Goal: Entertainment & Leisure: Browse casually

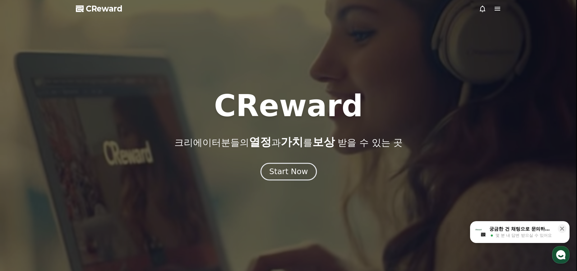
click at [289, 169] on div "Start Now" at bounding box center [288, 171] width 39 height 11
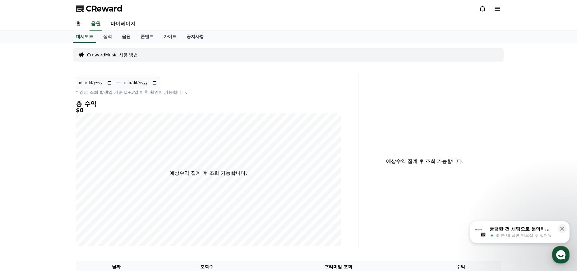
click at [119, 39] on link "음원" at bounding box center [126, 37] width 19 height 12
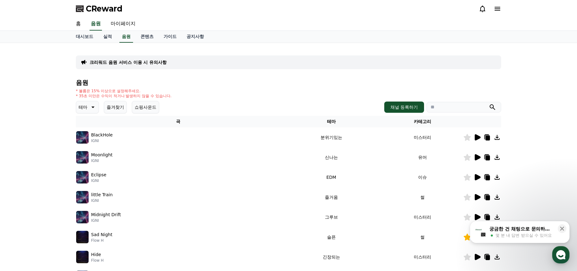
click at [100, 140] on p "IGNI" at bounding box center [101, 140] width 21 height 5
click at [91, 108] on icon at bounding box center [92, 106] width 7 height 7
click at [85, 131] on button "잔잔한" at bounding box center [86, 130] width 18 height 14
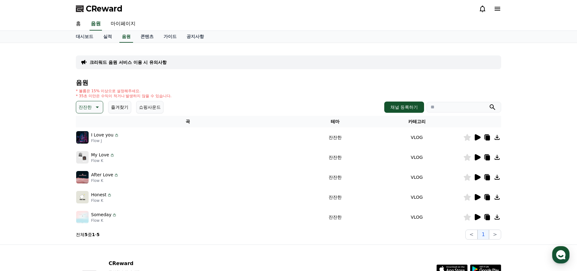
click at [83, 137] on img at bounding box center [82, 137] width 12 height 12
click at [478, 138] on icon at bounding box center [478, 137] width 6 height 6
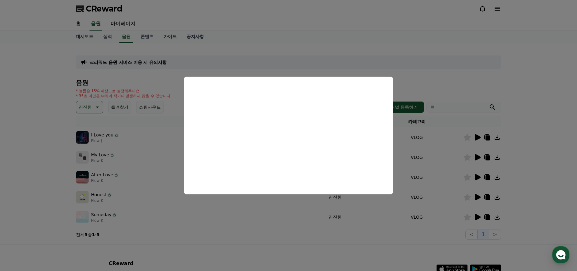
click at [155, 198] on button "close modal" at bounding box center [288, 135] width 577 height 271
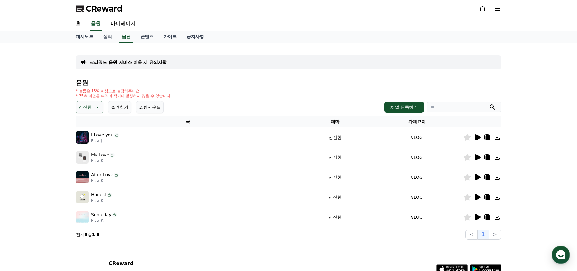
click at [479, 157] on icon at bounding box center [478, 157] width 6 height 6
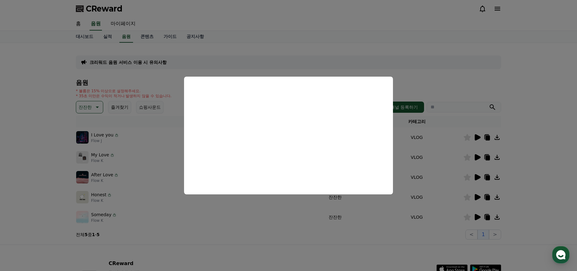
click at [141, 146] on button "close modal" at bounding box center [288, 135] width 577 height 271
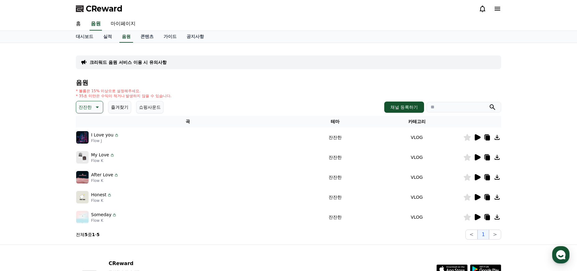
click at [86, 107] on p "잔잔한" at bounding box center [85, 107] width 13 height 9
click at [91, 173] on button "긴장되는" at bounding box center [88, 175] width 22 height 14
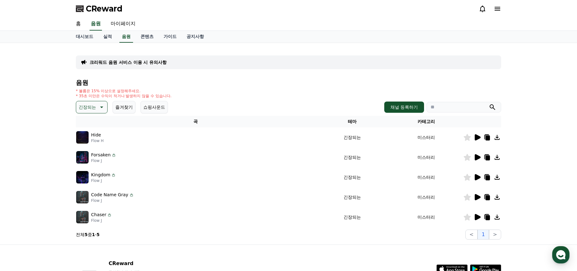
click at [475, 138] on icon at bounding box center [478, 137] width 6 height 6
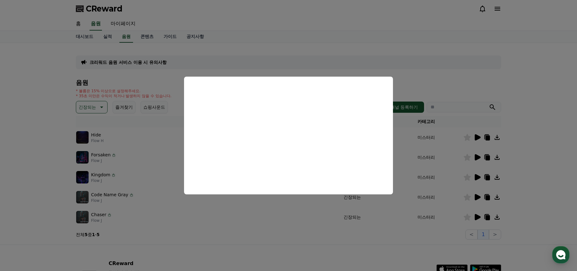
click at [424, 76] on button "close modal" at bounding box center [288, 135] width 577 height 271
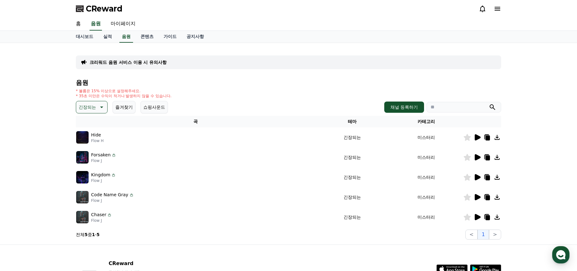
click at [78, 158] on img at bounding box center [82, 157] width 12 height 12
click at [476, 157] on icon at bounding box center [478, 157] width 6 height 6
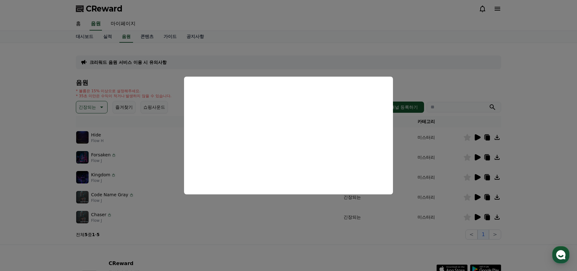
click at [432, 74] on button "close modal" at bounding box center [288, 135] width 577 height 271
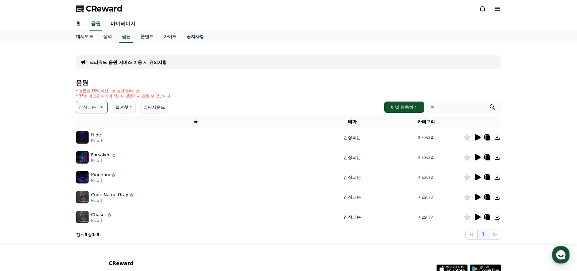
click at [476, 174] on icon at bounding box center [478, 177] width 6 height 6
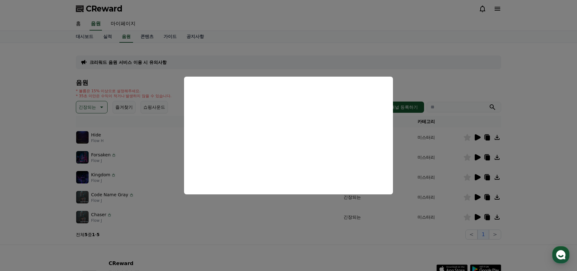
click at [225, 225] on button "close modal" at bounding box center [288, 135] width 577 height 271
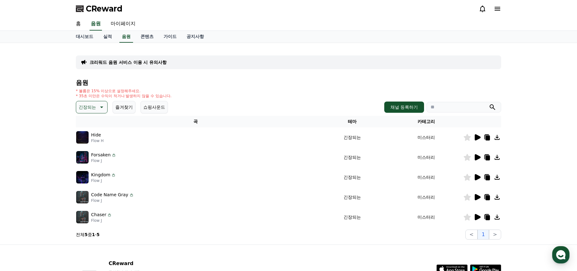
click at [475, 197] on icon at bounding box center [478, 197] width 6 height 6
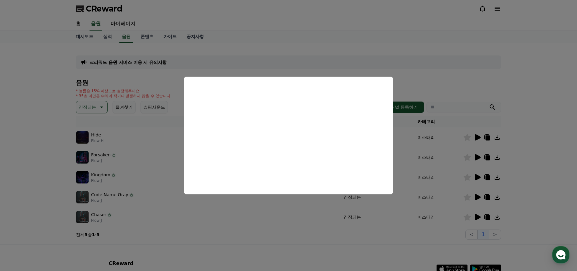
click at [238, 211] on button "close modal" at bounding box center [288, 135] width 577 height 271
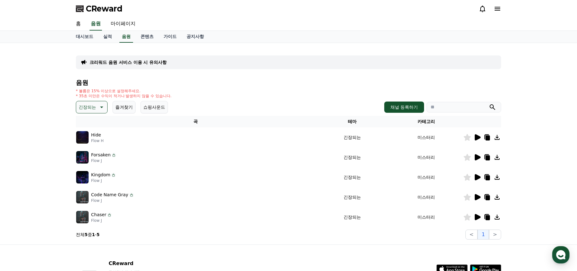
click at [488, 140] on icon at bounding box center [488, 137] width 4 height 5
